Goal: Find specific page/section: Find specific page/section

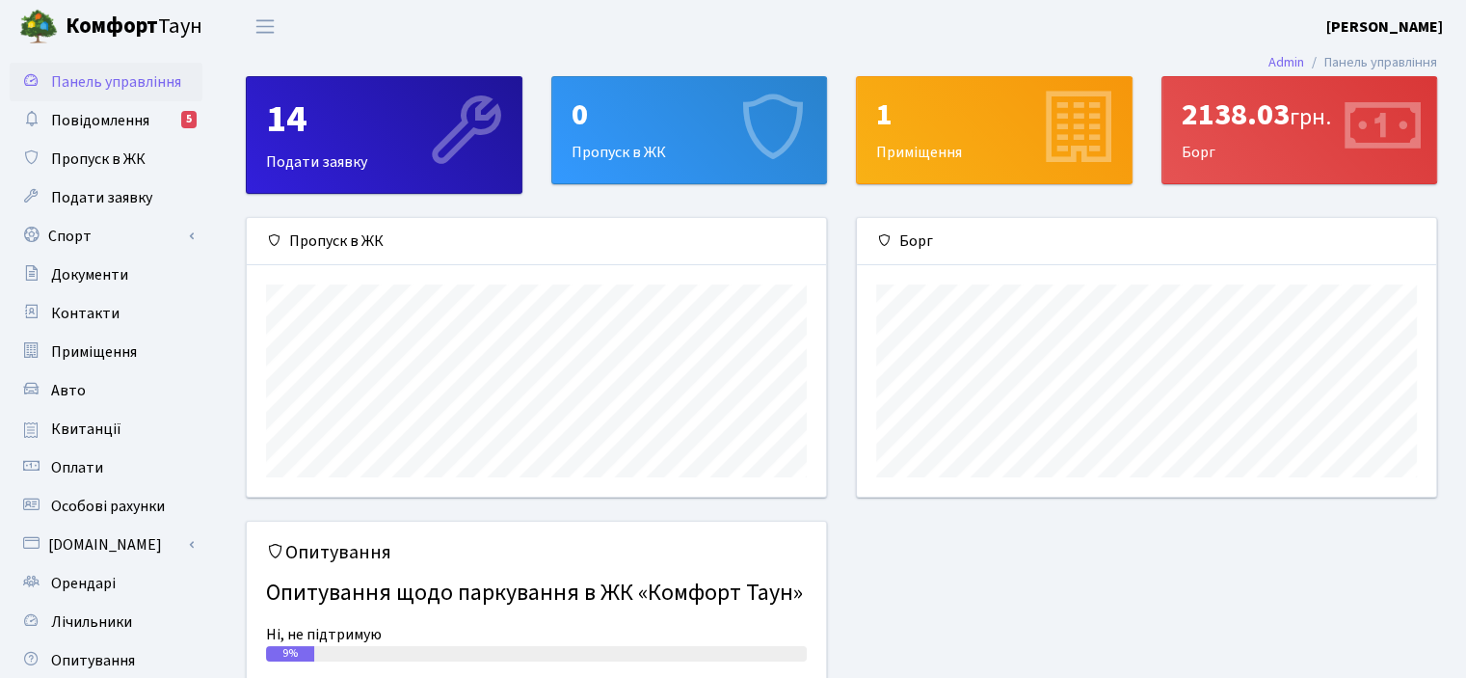
scroll to position [278, 578]
click at [93, 119] on span "Повідомлення" at bounding box center [100, 120] width 98 height 21
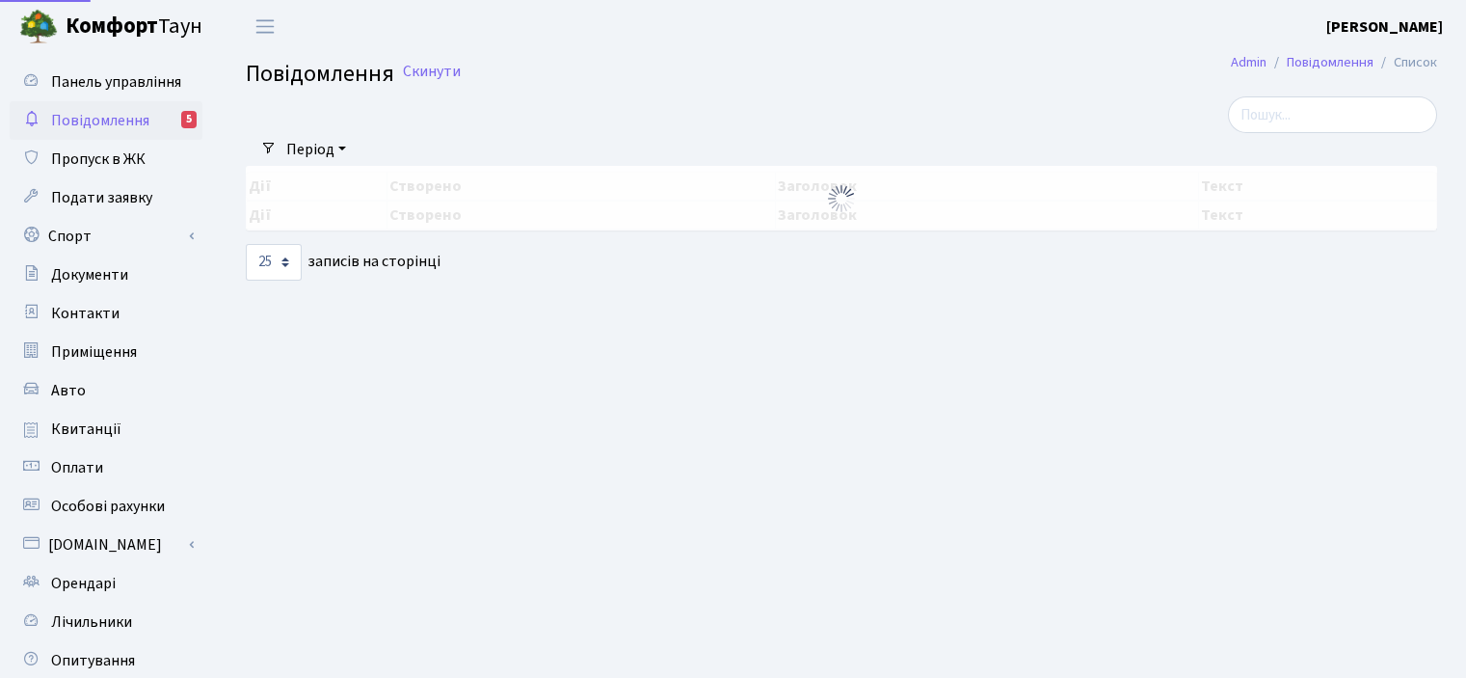
select select "25"
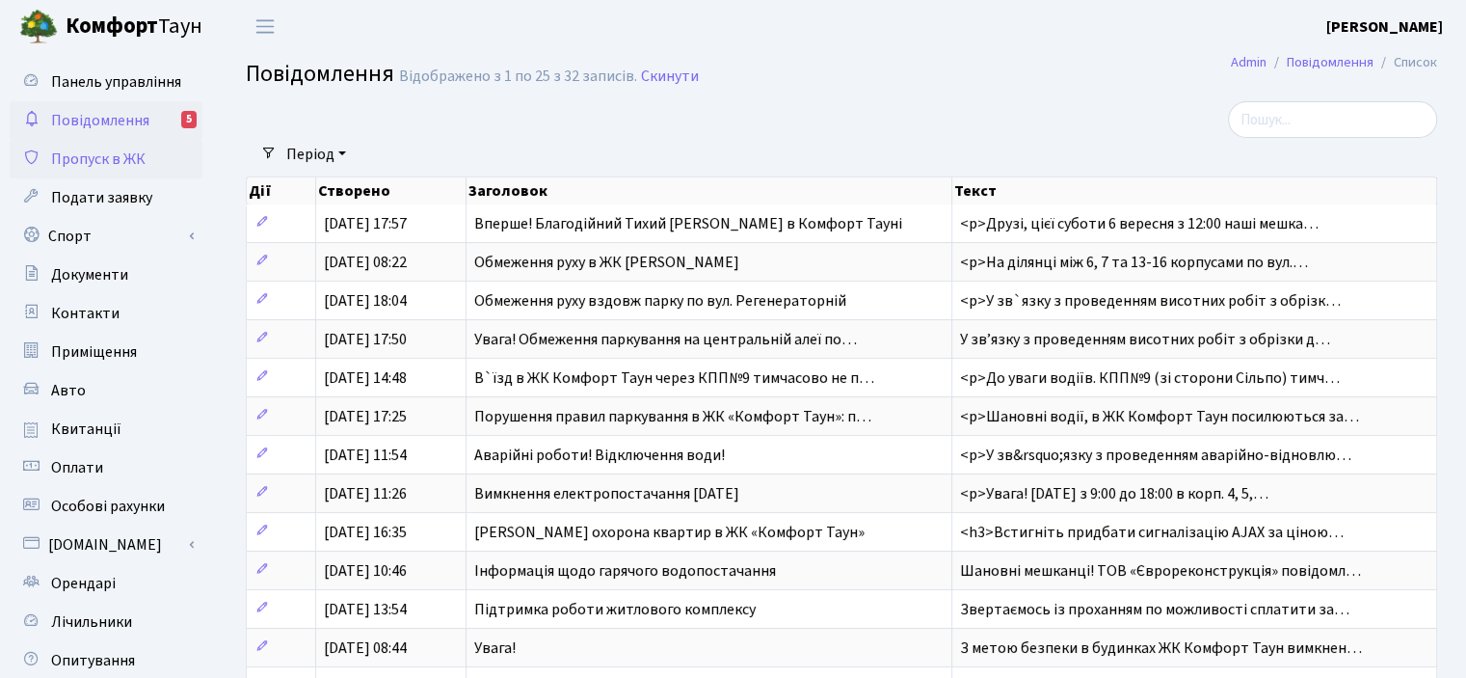
click at [81, 162] on span "Пропуск в ЖК" at bounding box center [98, 158] width 94 height 21
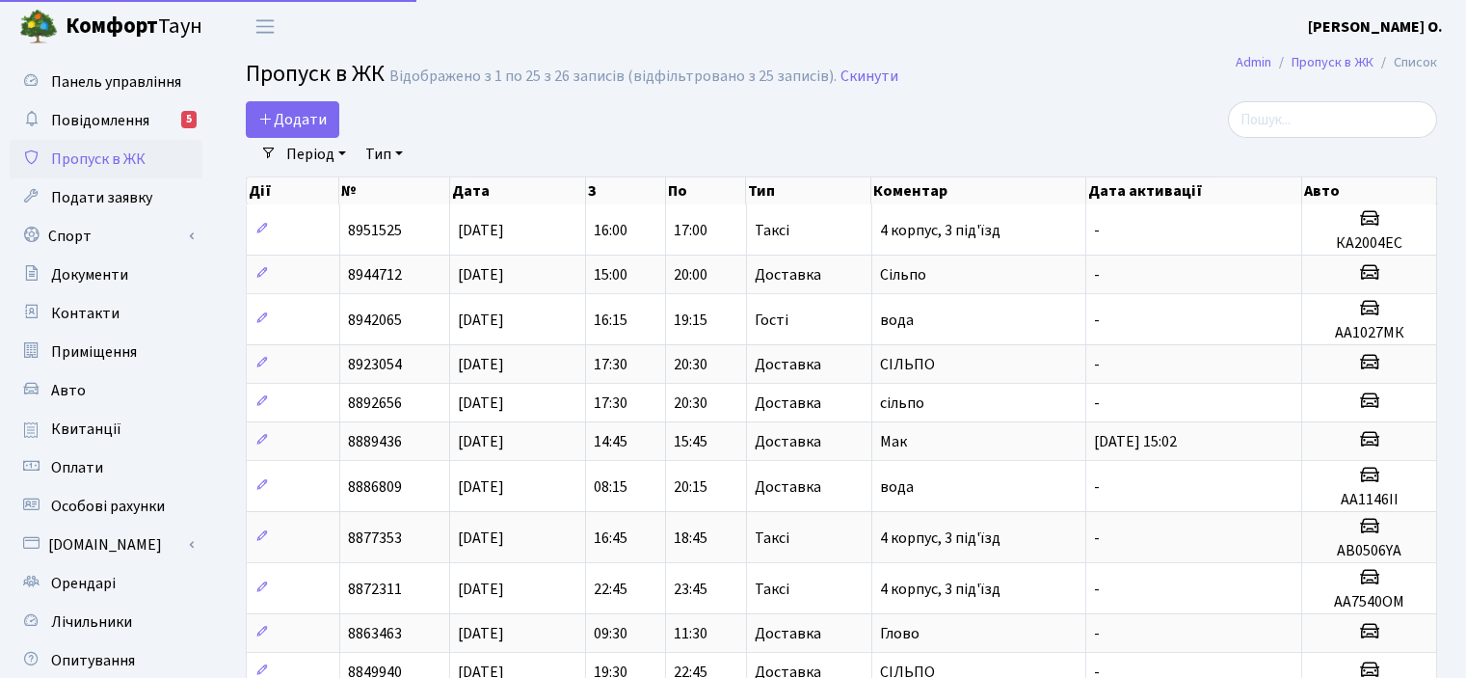
select select "25"
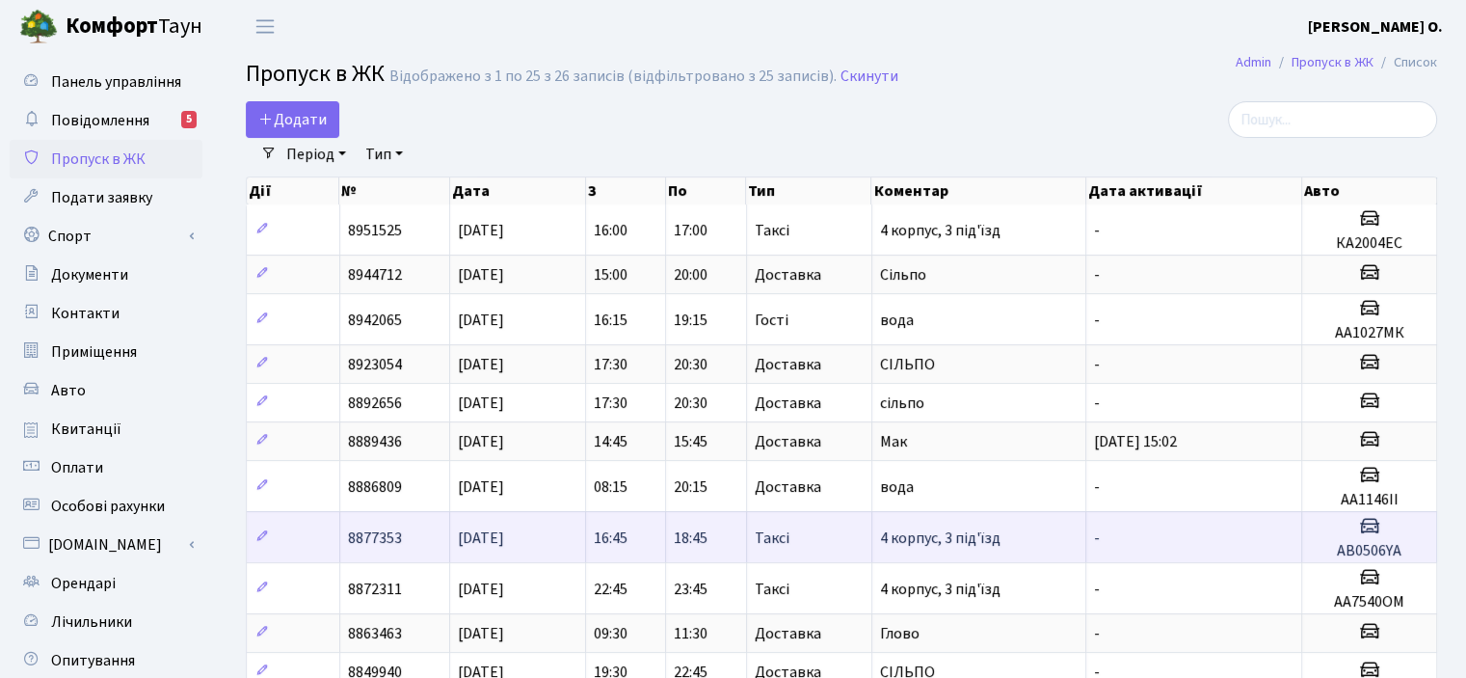
scroll to position [96, 0]
